Goal: Information Seeking & Learning: Learn about a topic

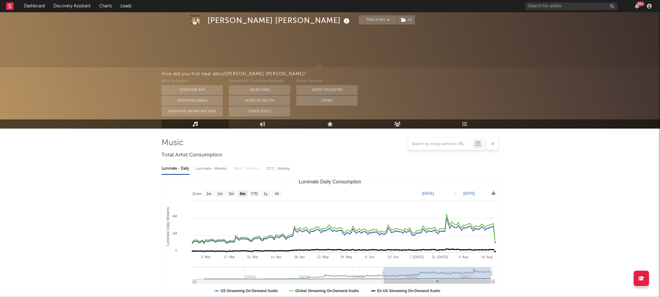
select select "6m"
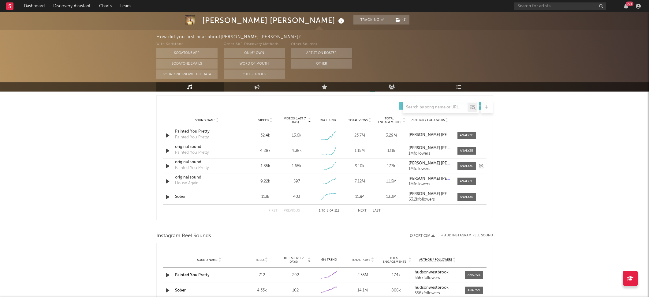
scroll to position [429, 0]
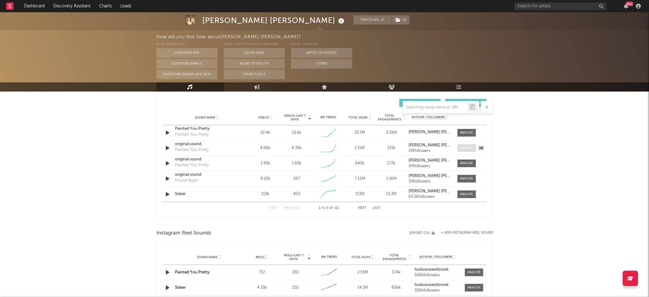
click at [461, 144] on span at bounding box center [467, 148] width 18 height 8
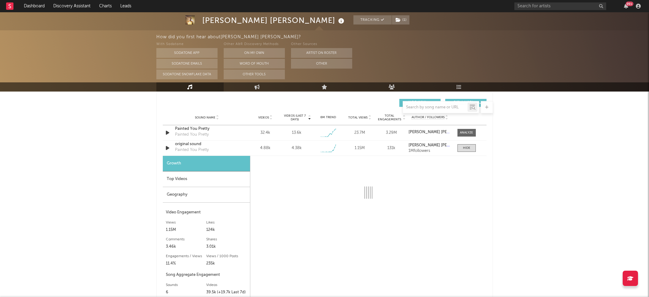
select select "1w"
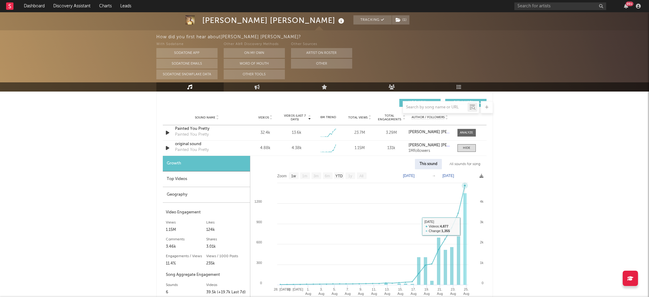
click at [465, 226] on rect at bounding box center [465, 239] width 3 height 92
click at [195, 139] on div "Painted You Pretty Painted You Pretty" at bounding box center [207, 133] width 64 height 14
click at [194, 147] on div "Painted You Pretty" at bounding box center [192, 150] width 34 height 6
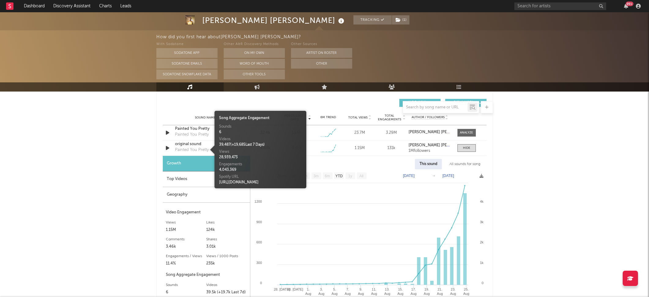
click at [198, 182] on div "Top Videos" at bounding box center [206, 179] width 87 height 16
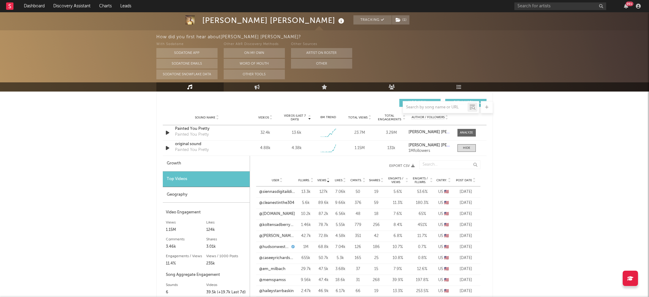
click at [197, 158] on div "Growth" at bounding box center [206, 164] width 87 height 16
select select "1w"
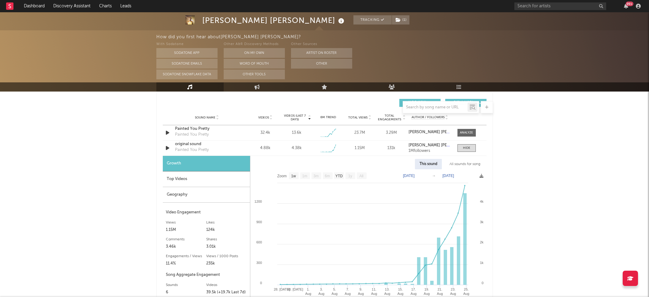
click at [193, 176] on div "Top Videos" at bounding box center [206, 179] width 87 height 16
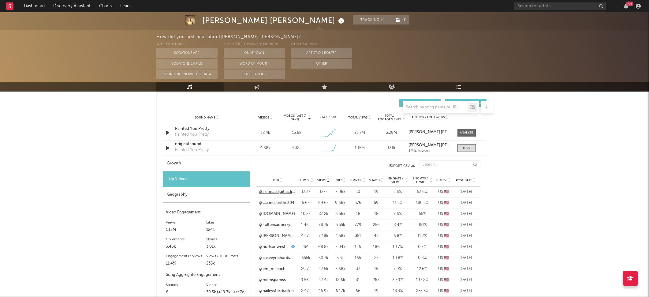
click at [286, 190] on link "@siennasdigitaildiary" at bounding box center [277, 192] width 36 height 6
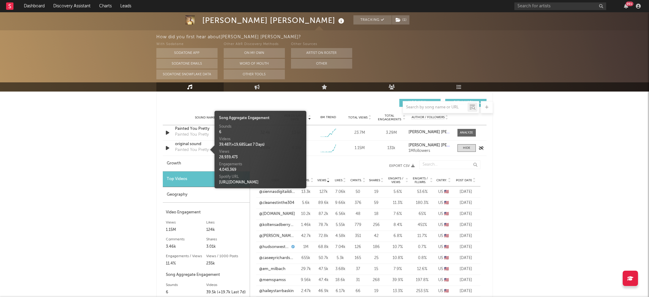
click at [200, 150] on div "Painted You Pretty" at bounding box center [192, 150] width 34 height 6
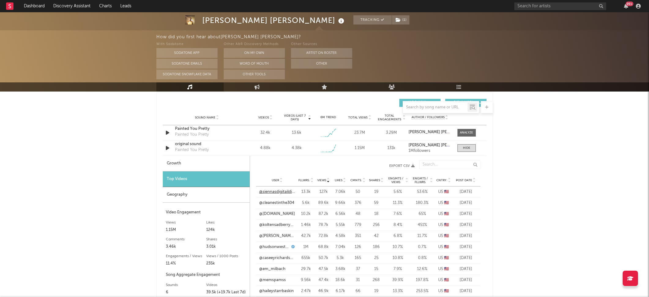
click at [279, 192] on link "@siennasdigitaildiary" at bounding box center [277, 192] width 36 height 6
click at [275, 224] on link "@koltensadberry824" at bounding box center [277, 225] width 36 height 6
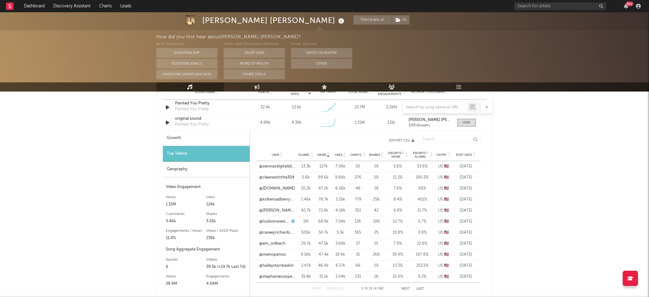
scroll to position [456, 0]
click at [273, 243] on link "@em_milbach" at bounding box center [272, 242] width 26 height 6
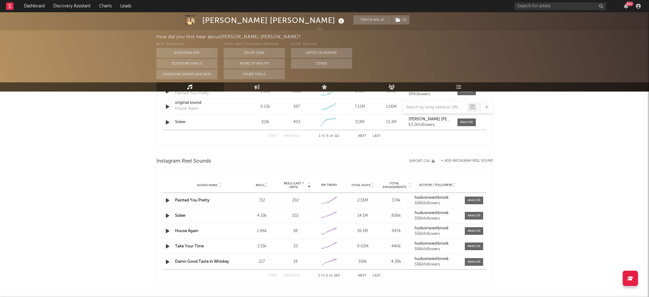
scroll to position [671, 0]
